Goal: Ask a question

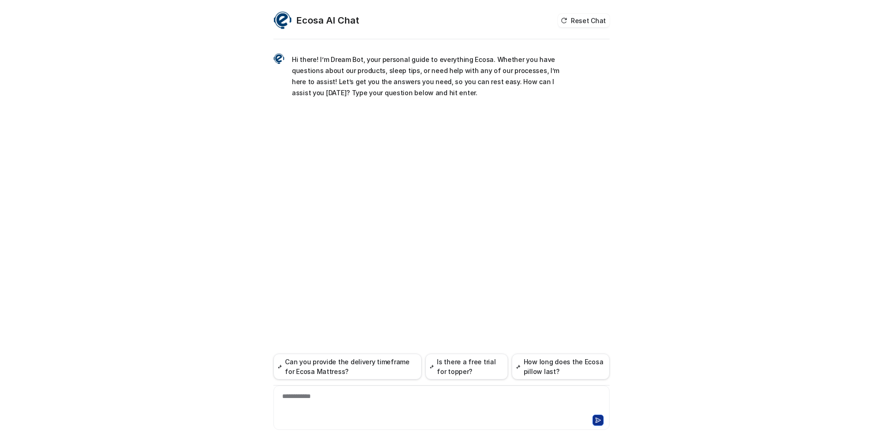
click at [315, 399] on div "**********" at bounding box center [442, 401] width 332 height 21
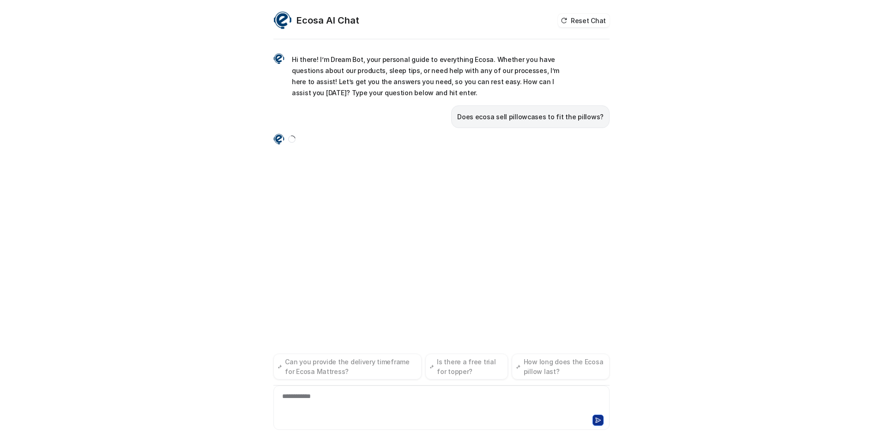
scroll to position [30, 0]
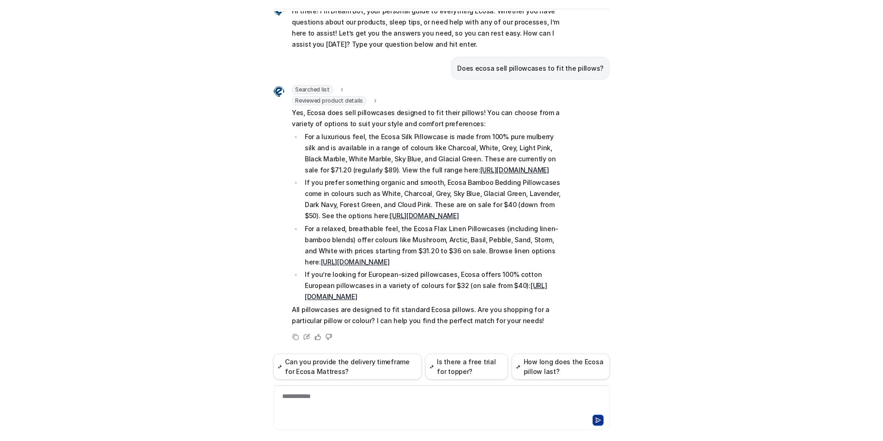
click at [396, 214] on link "[URL][DOMAIN_NAME]" at bounding box center [424, 216] width 69 height 8
click at [390, 263] on link "[URL][DOMAIN_NAME]" at bounding box center [355, 262] width 69 height 8
click at [442, 296] on link "[URL][DOMAIN_NAME]" at bounding box center [426, 290] width 242 height 19
click at [483, 166] on link "[URL][DOMAIN_NAME]" at bounding box center [514, 170] width 69 height 8
click at [309, 391] on div "**********" at bounding box center [442, 401] width 332 height 21
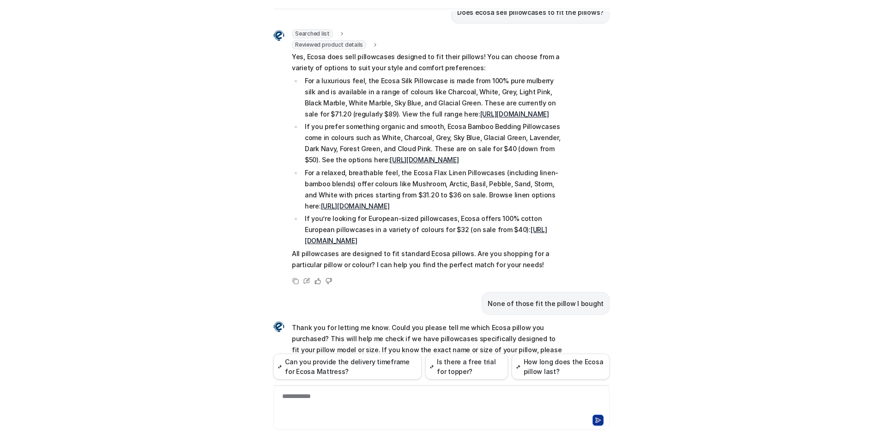
scroll to position [126, 0]
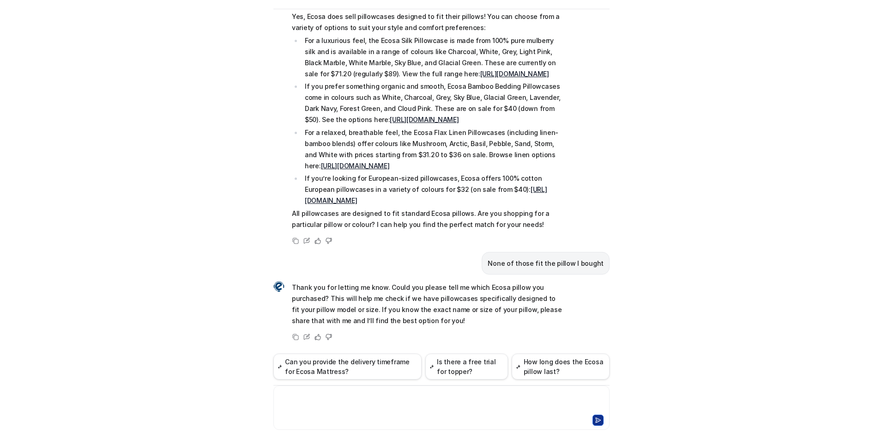
click at [332, 395] on div at bounding box center [442, 401] width 332 height 21
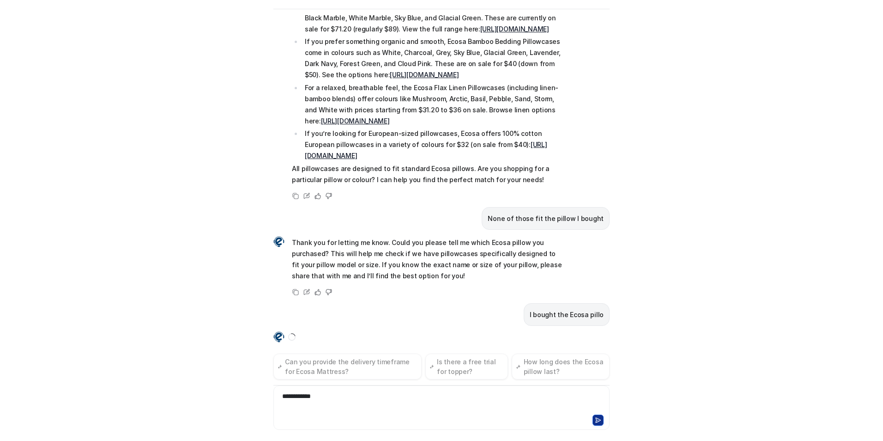
click at [589, 314] on p "I bought the Ecosa pillo" at bounding box center [567, 314] width 74 height 11
click at [602, 315] on div "I bought the Ecosa pillo" at bounding box center [567, 314] width 86 height 23
click at [601, 318] on div "I bought the Ecosa pillo" at bounding box center [567, 314] width 86 height 23
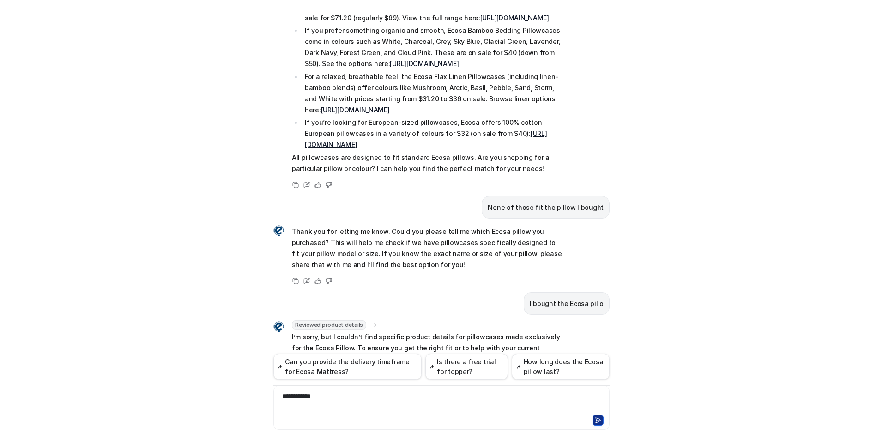
scroll to position [242, 0]
